Goal: Task Accomplishment & Management: Use online tool/utility

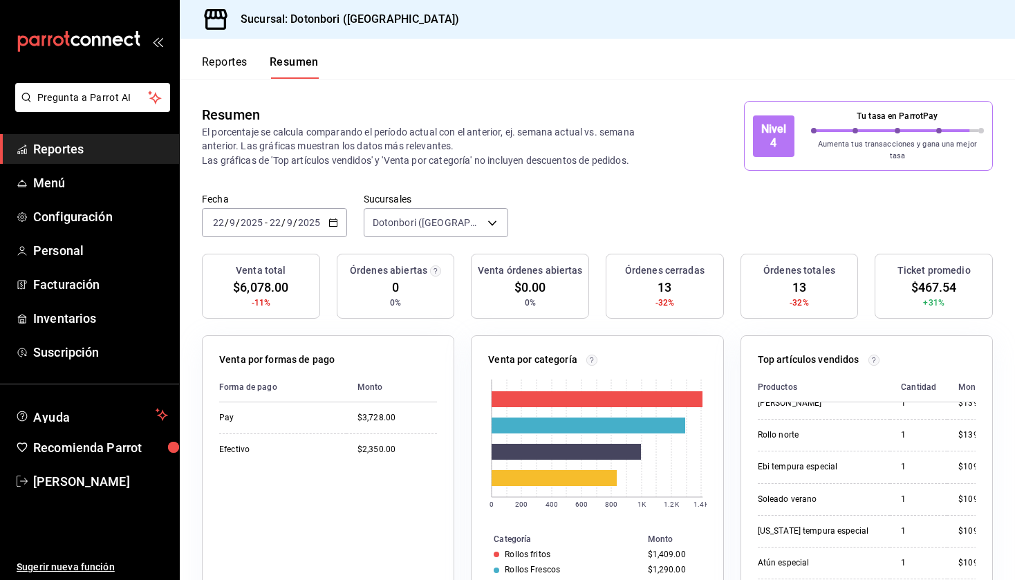
click at [230, 71] on button "Reportes" at bounding box center [225, 67] width 46 height 24
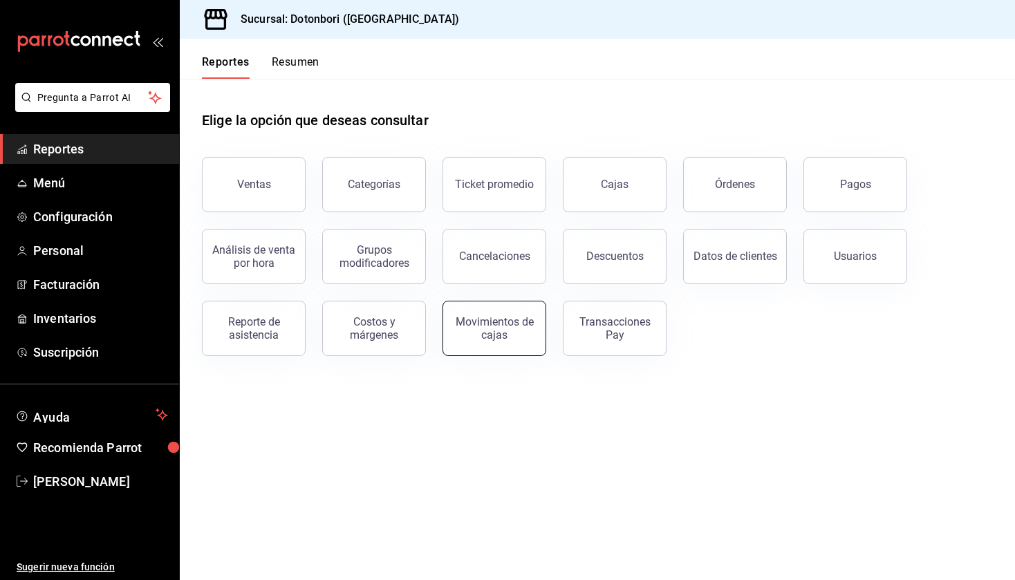
click at [516, 326] on div "Movimientos de cajas" at bounding box center [494, 328] width 86 height 26
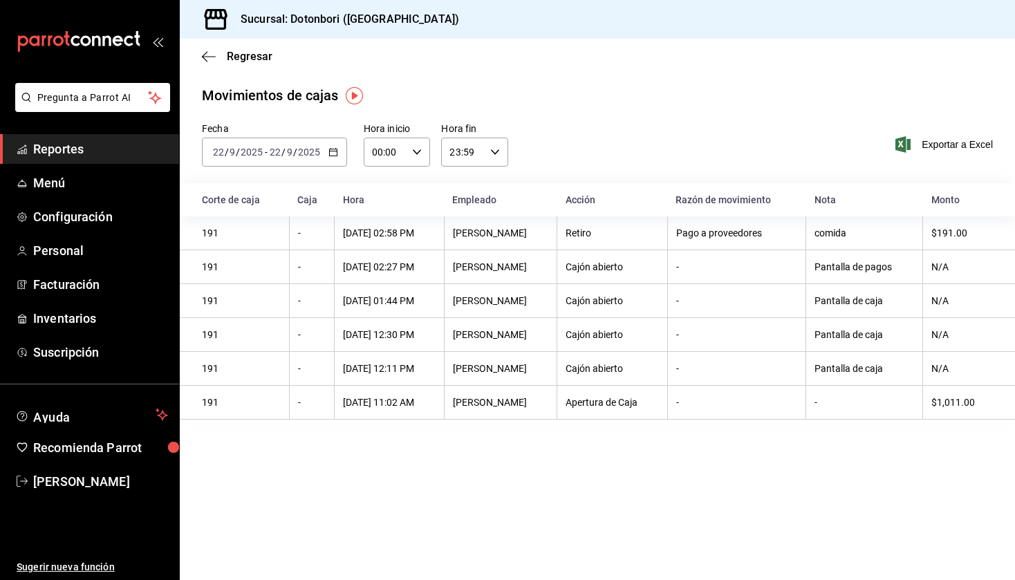
click at [332, 154] on icon "button" at bounding box center [333, 152] width 10 height 10
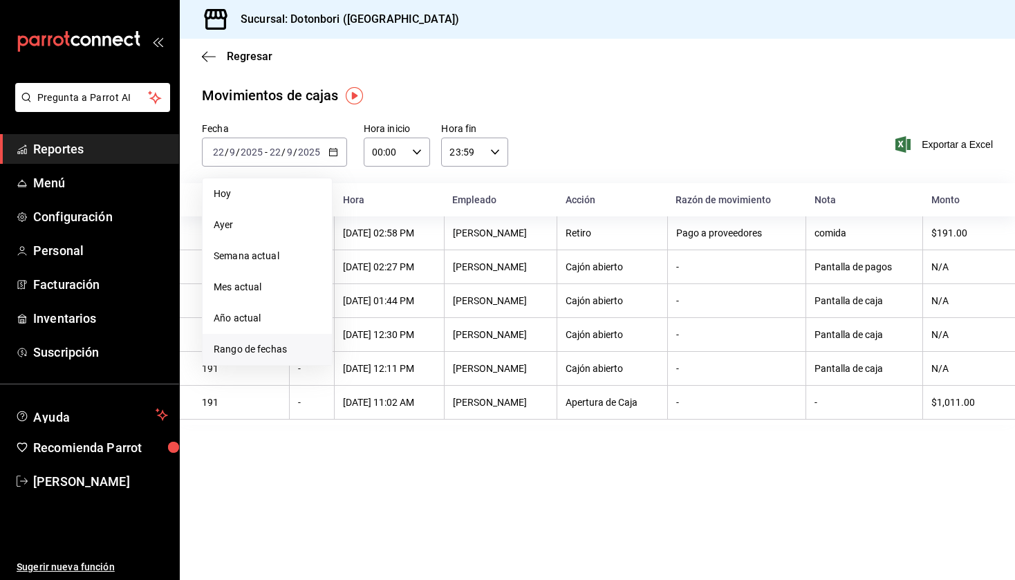
click at [252, 351] on span "Rango de fechas" at bounding box center [267, 349] width 107 height 15
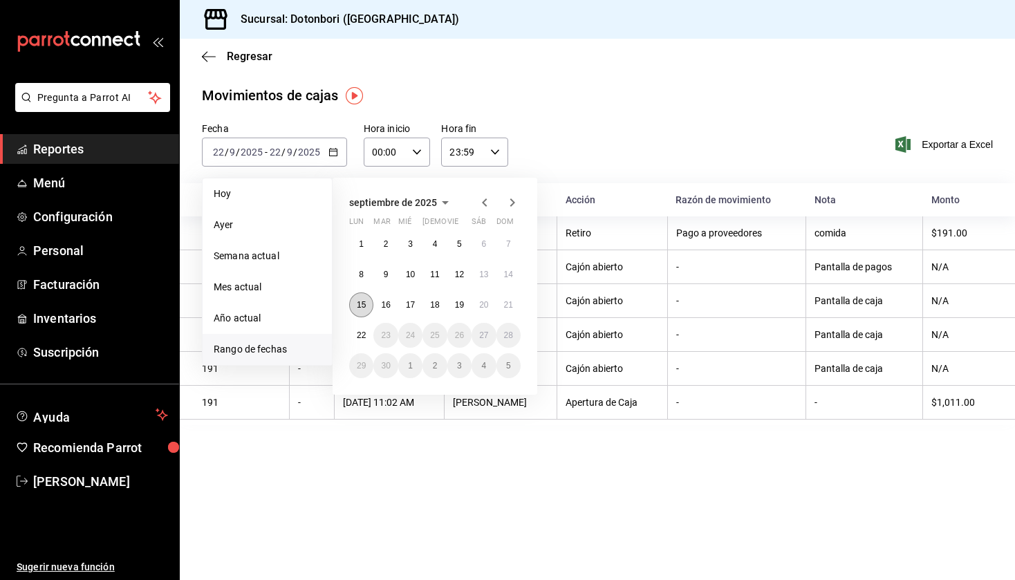
click at [362, 308] on abbr "15" at bounding box center [361, 305] width 9 height 10
click at [511, 309] on abbr "21" at bounding box center [508, 305] width 9 height 10
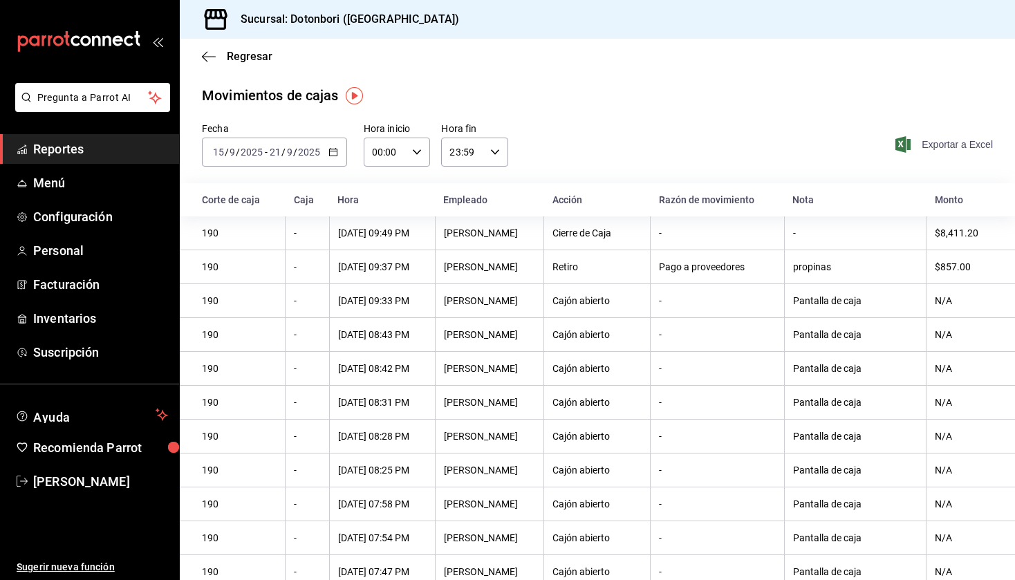
click at [938, 144] on span "Exportar a Excel" at bounding box center [945, 144] width 95 height 17
